Goal: Check status: Check status

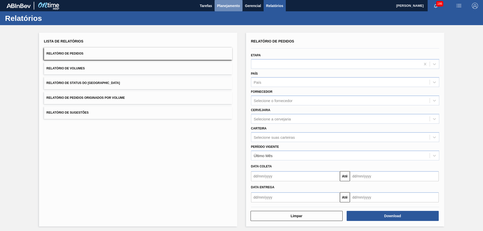
click at [226, 6] on span "Planejamento" at bounding box center [228, 6] width 23 height 6
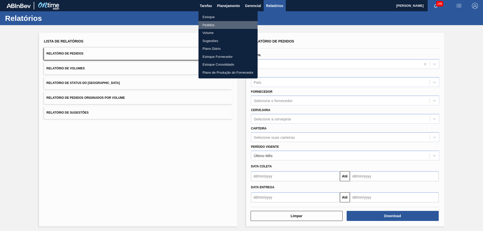
click at [209, 25] on li "Pedidos" at bounding box center [228, 25] width 59 height 8
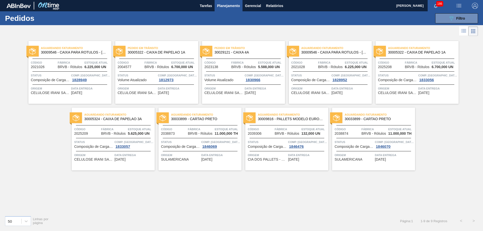
click at [99, 129] on span "Código" at bounding box center [87, 129] width 26 height 5
click at [99, 129] on main "Tarefas Planejamento Gerencial Relatórios [PERSON_NAME] 186 Marcar todas como l…" at bounding box center [241, 115] width 483 height 231
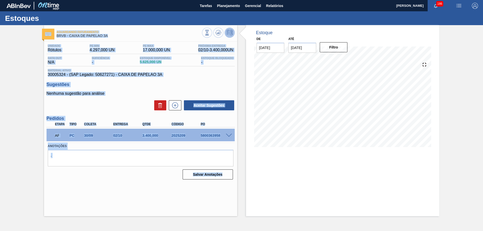
drag, startPoint x: 165, startPoint y: 214, endPoint x: 161, endPoint y: 211, distance: 5.5
click at [165, 213] on div "Aguardando Faturamento BRVB - CAIXA DE PAPELAO 3A Unidade Rótulos PE MIN 4.297,…" at bounding box center [140, 120] width 193 height 191
click at [138, 201] on div "Aguardando Faturamento BRVB - CAIXA DE PAPELAO 3A Unidade Rótulos PE MIN 4.297,…" at bounding box center [140, 120] width 193 height 191
click at [137, 163] on textarea "." at bounding box center [141, 158] width 186 height 17
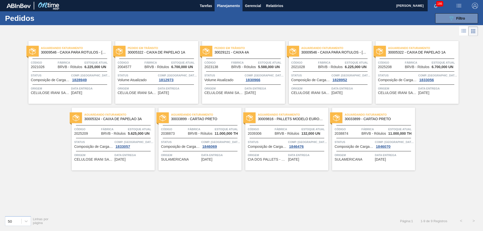
click at [411, 53] on span "30005322 - CAIXA DE PAPELAO 1A" at bounding box center [421, 53] width 66 height 4
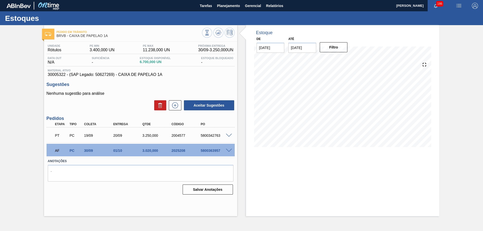
click at [155, 139] on div "PT PC 19/09 20/09 3.250,000 2004577 5800342763" at bounding box center [139, 135] width 175 height 10
click at [146, 154] on div "AF PC 30/09 01/10 3.020,000 2025208 5800363957" at bounding box center [139, 150] width 175 height 10
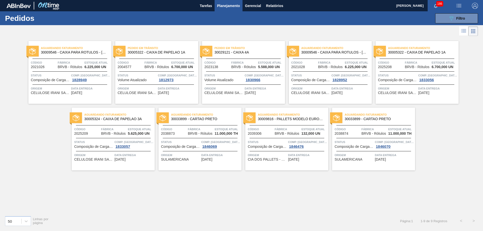
click at [447, 134] on div "Aguardando Faturamento 30009546 - CAIXA PARA ROTULOS - [GEOGRAPHIC_DATA] Código…" at bounding box center [241, 124] width 483 height 175
click at [241, 71] on div at bounding box center [243, 71] width 75 height 0
click at [272, 131] on span "Código" at bounding box center [261, 129] width 26 height 5
click at [341, 68] on span "BRVB - Rótulos" at bounding box center [330, 67] width 25 height 4
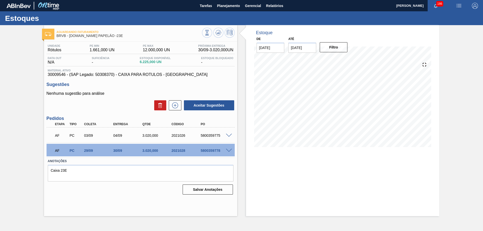
click at [184, 91] on p "Nenhuma sugestão para análise" at bounding box center [141, 93] width 188 height 5
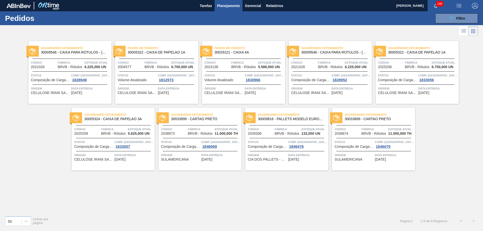
click at [327, 183] on div "Aguardando Faturamento 30009546 - CAIXA PARA ROTULOS - [GEOGRAPHIC_DATA] Código…" at bounding box center [241, 124] width 483 height 175
